Goal: Find specific page/section: Find specific page/section

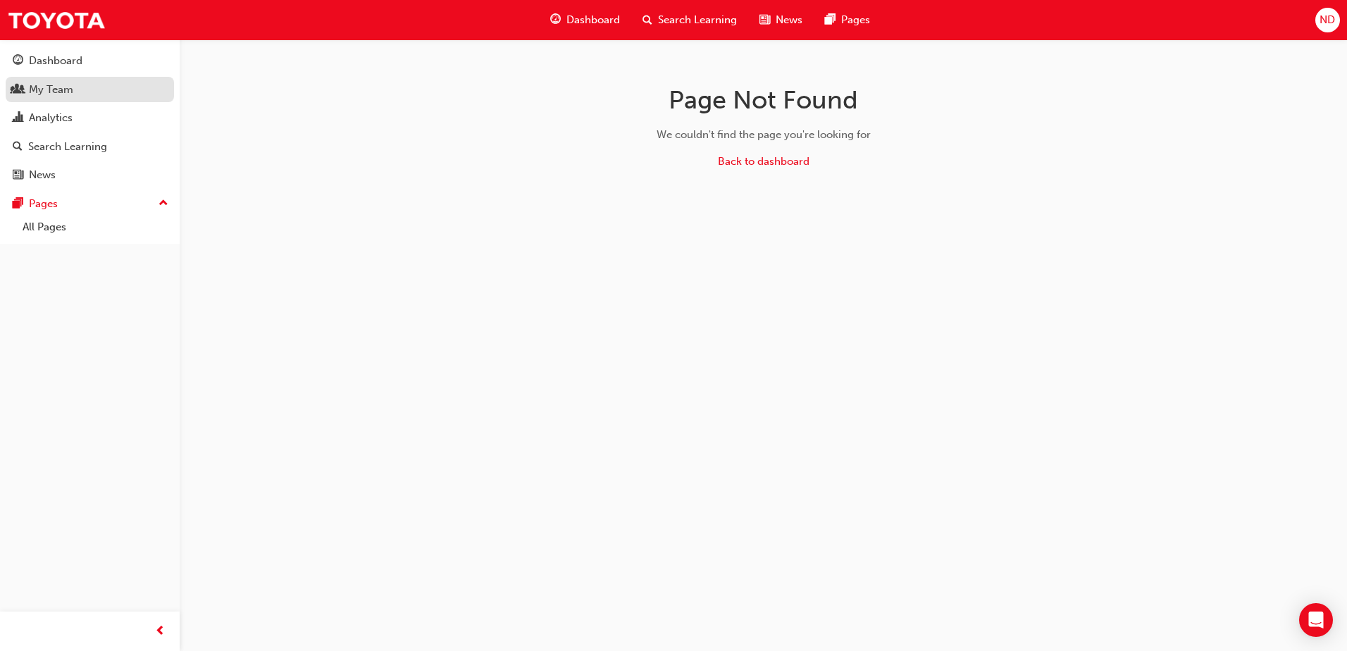
click at [77, 89] on div "My Team" at bounding box center [90, 90] width 154 height 18
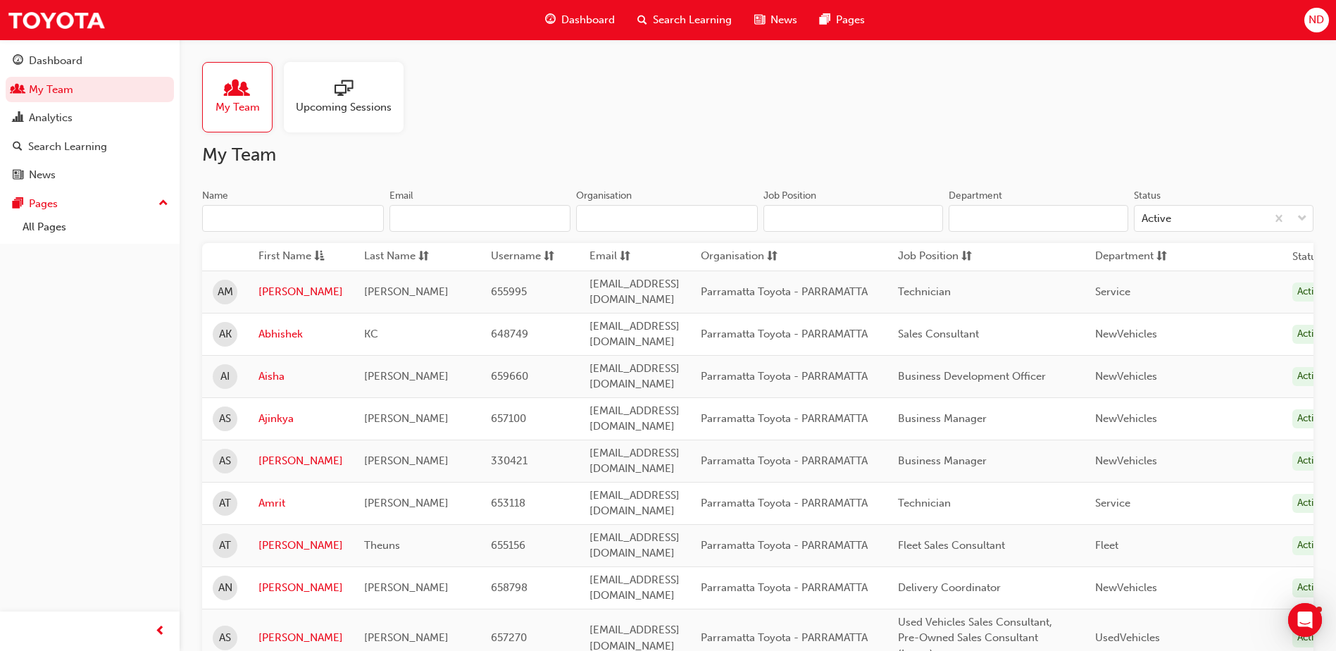
click at [247, 83] on div at bounding box center [238, 90] width 44 height 20
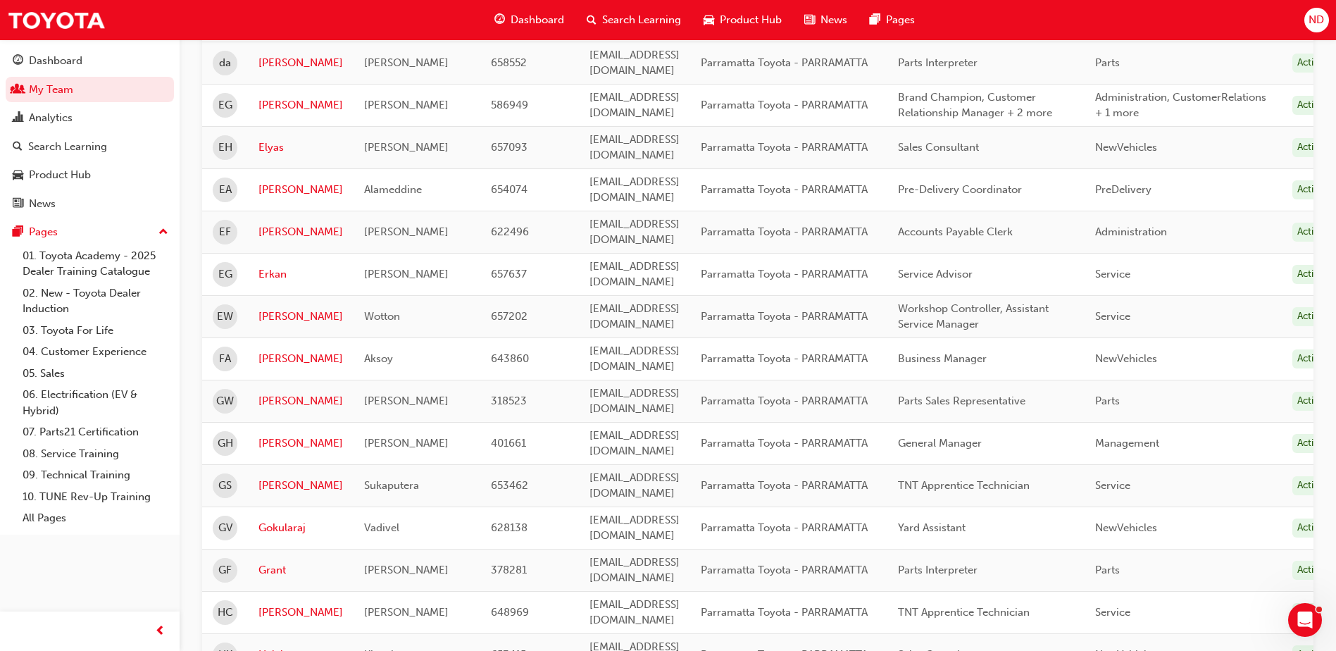
scroll to position [1561, 0]
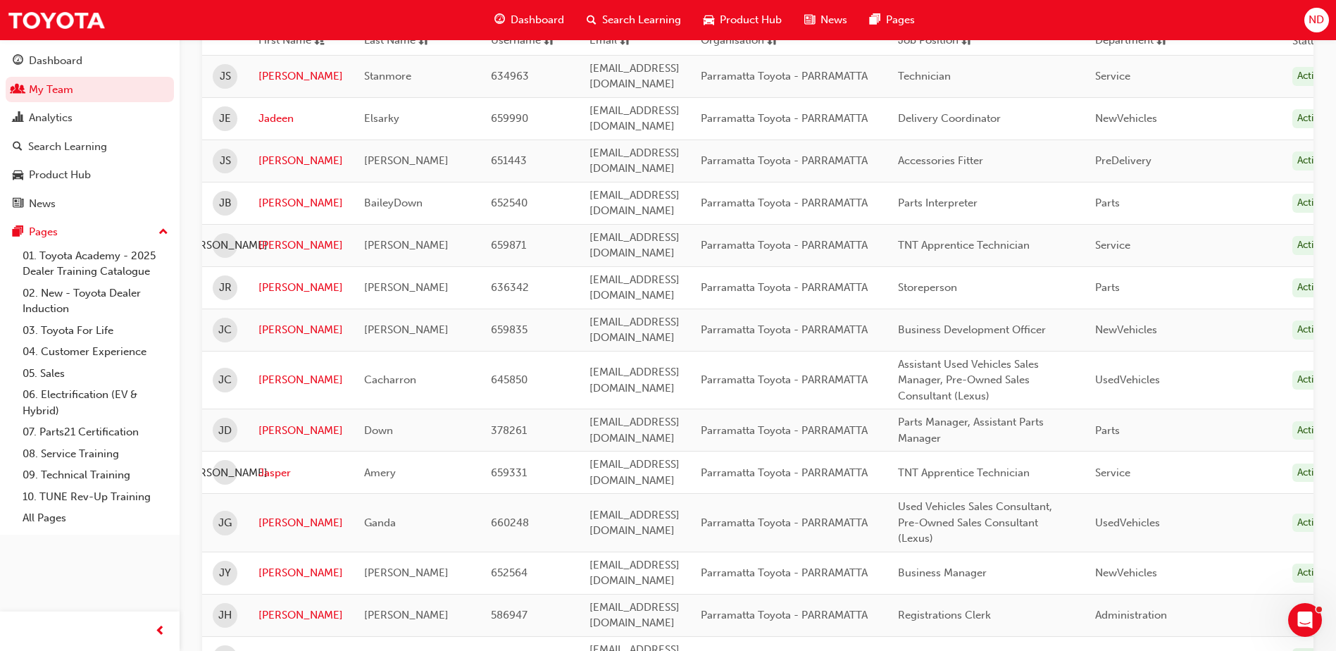
scroll to position [82, 0]
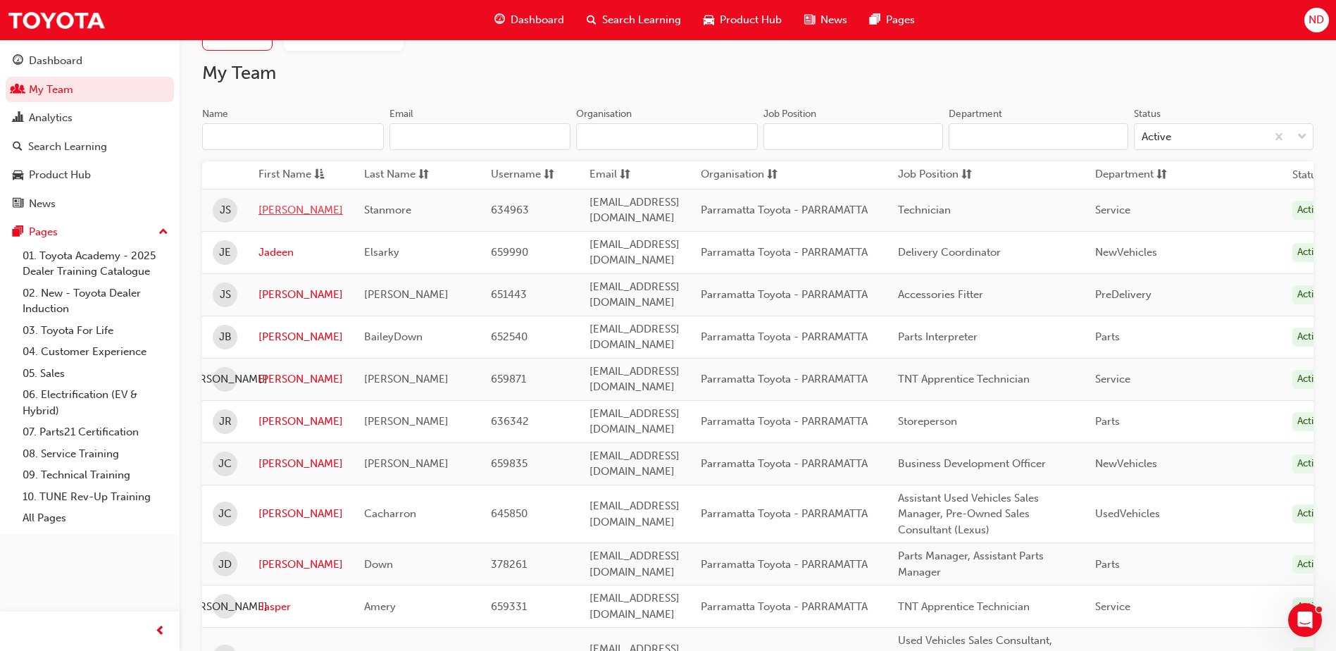
click at [273, 202] on link "[PERSON_NAME]" at bounding box center [301, 210] width 85 height 16
